Goal: Information Seeking & Learning: Learn about a topic

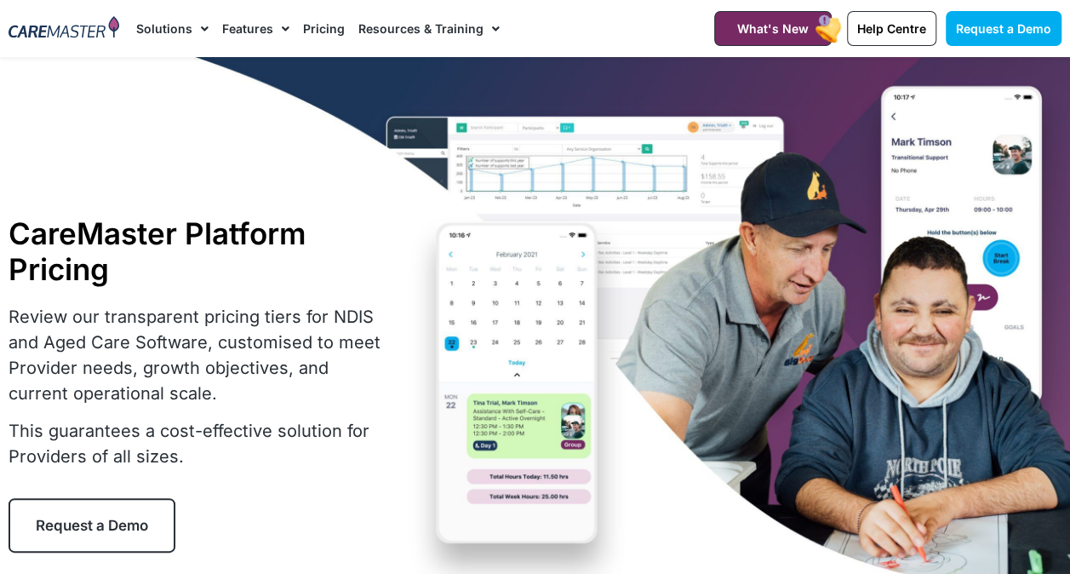
drag, startPoint x: 0, startPoint y: 0, endPoint x: 322, endPoint y: 21, distance: 322.4
click at [322, 21] on link "Pricing" at bounding box center [324, 28] width 42 height 57
click at [323, 33] on link "Pricing" at bounding box center [324, 28] width 42 height 57
